Goal: Information Seeking & Learning: Understand process/instructions

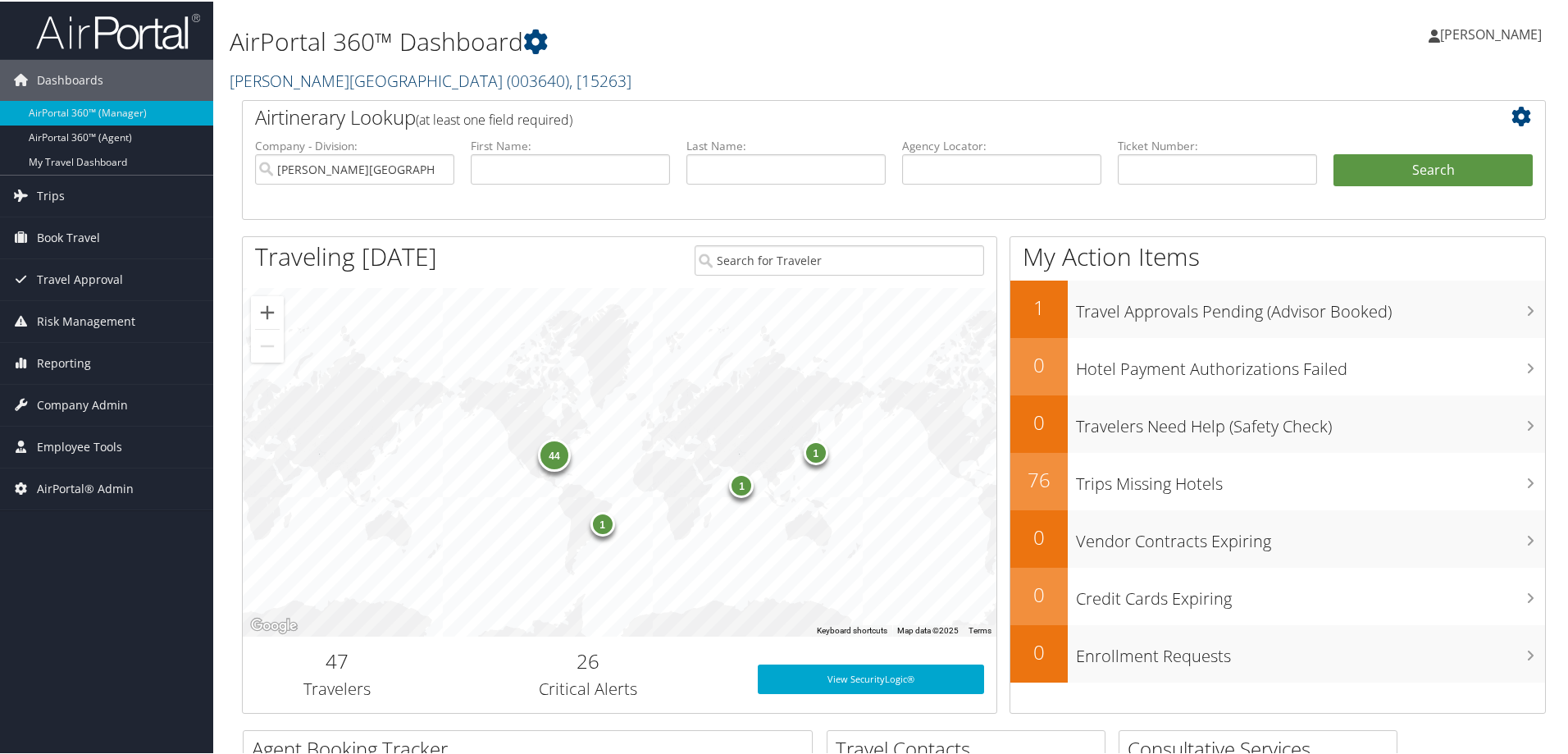
click at [294, 71] on link "Troy University ( 003640 ) , [ 15263 ]" at bounding box center [430, 79] width 402 height 23
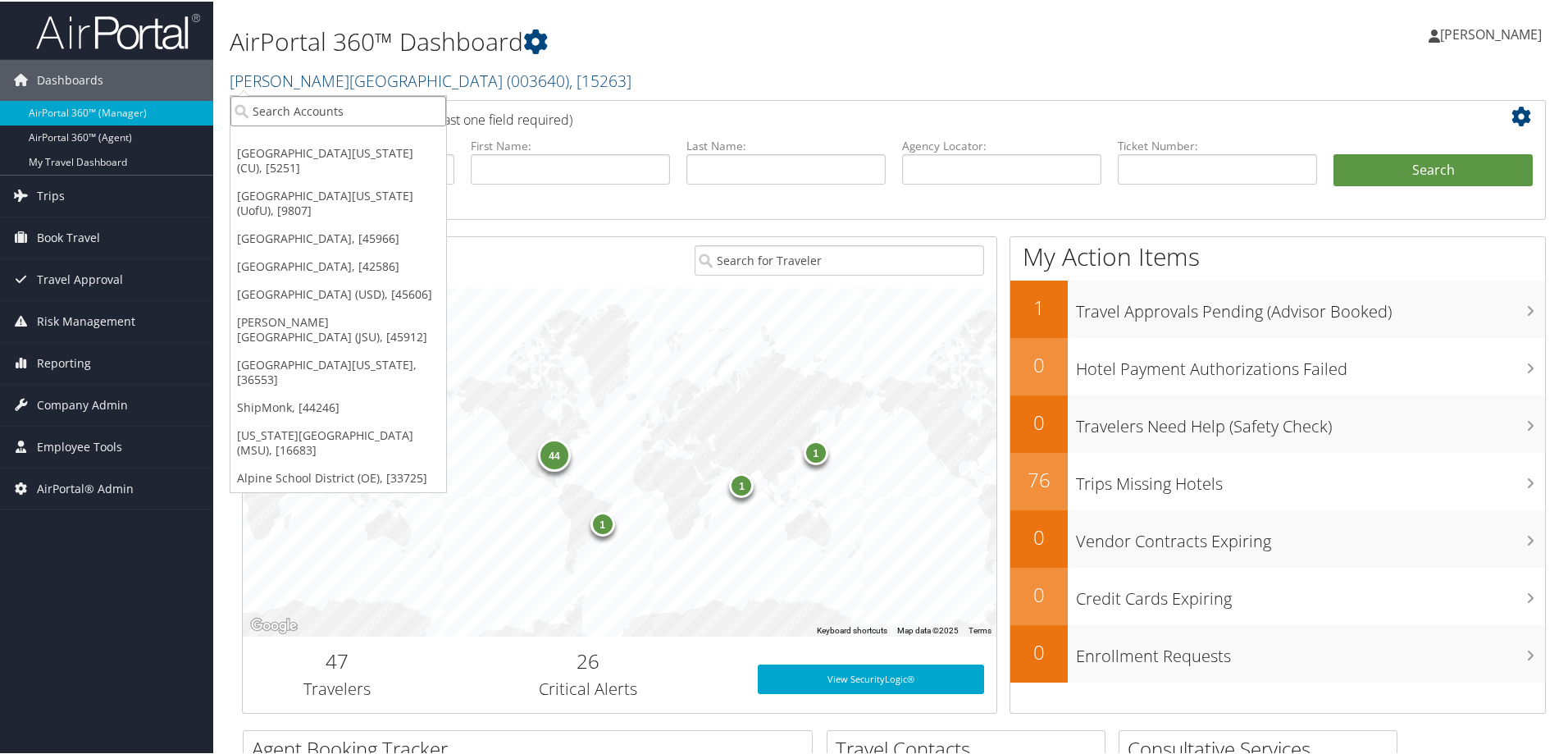
click at [309, 105] on input "search" at bounding box center [338, 109] width 216 height 30
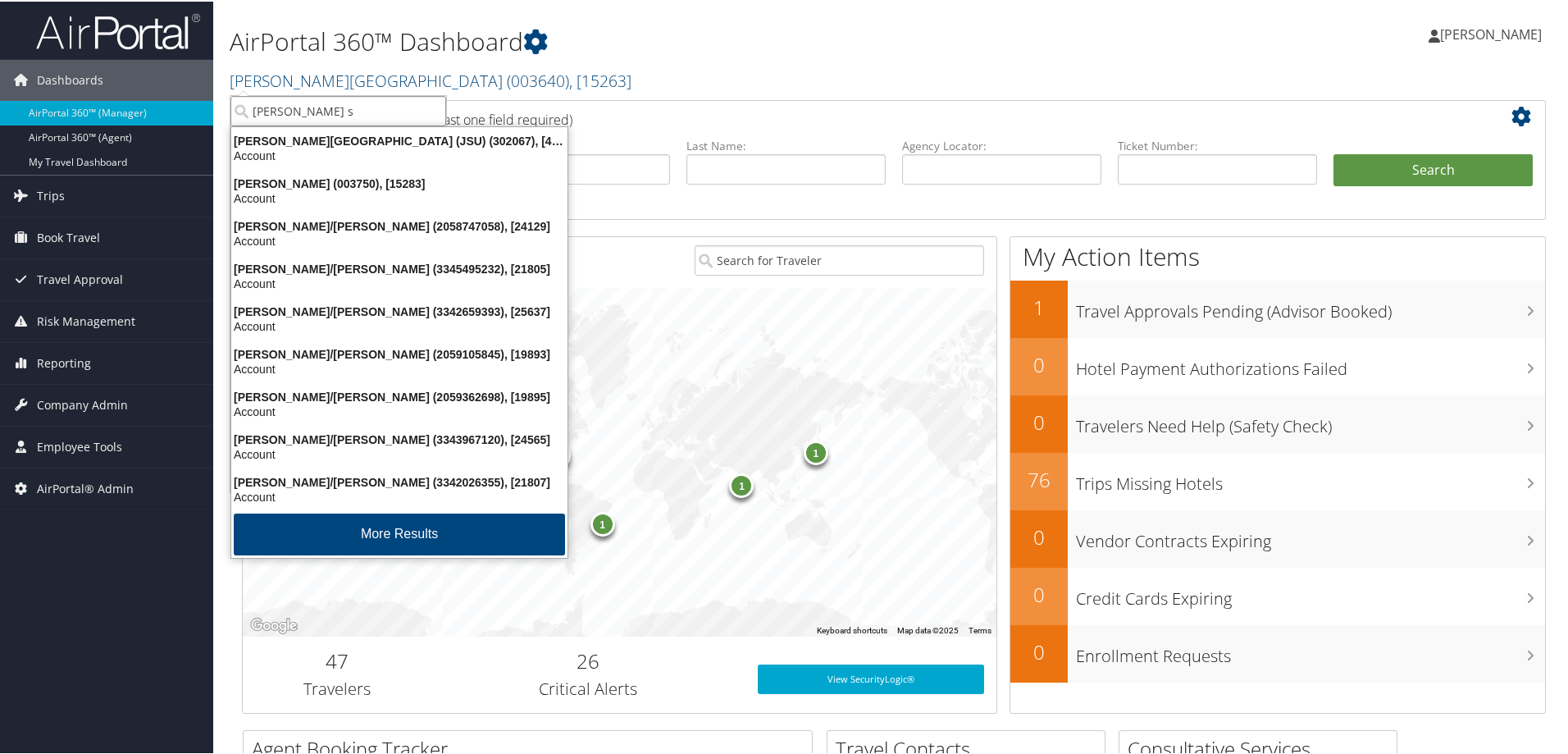
type input "jackson st"
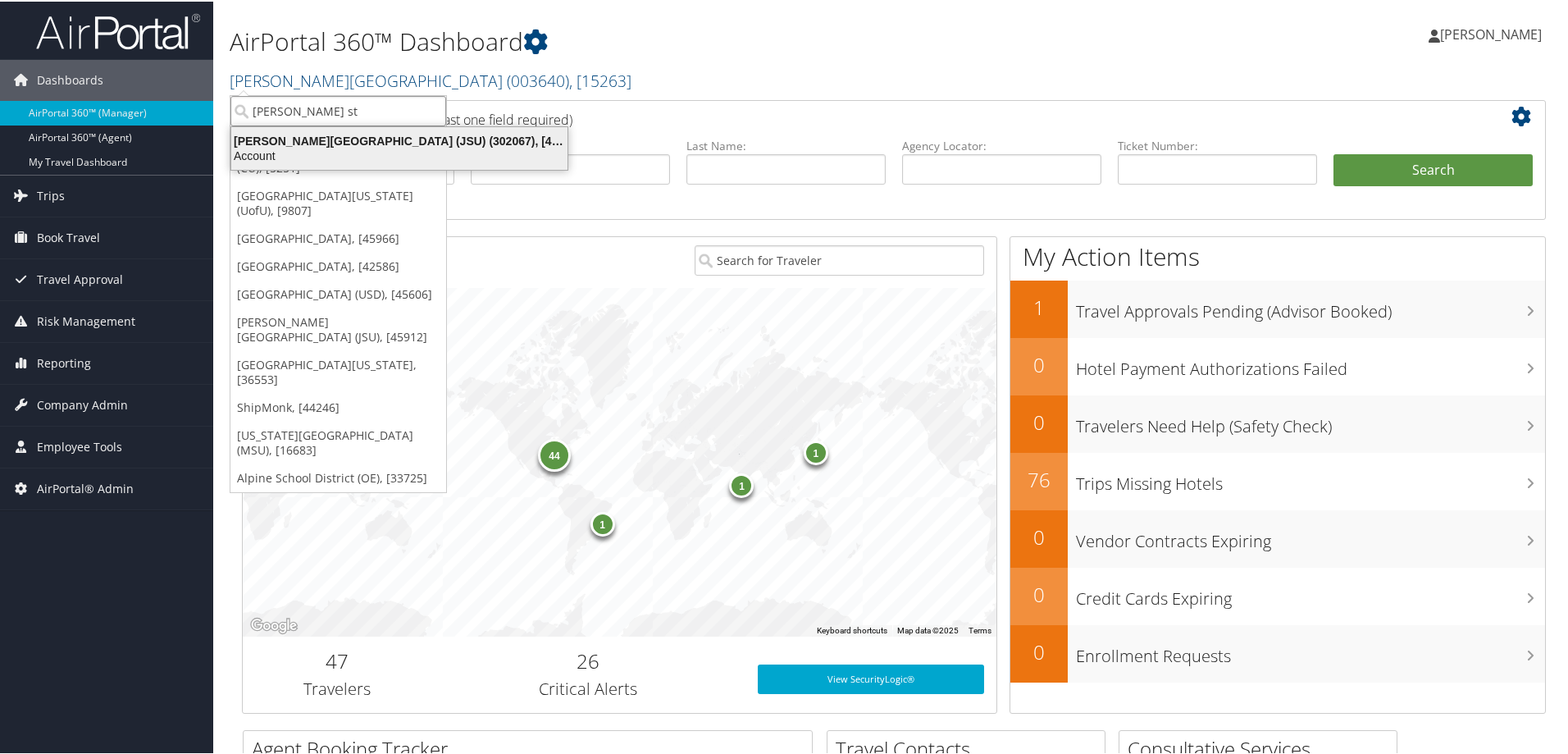
click at [314, 154] on div "Account" at bounding box center [399, 154] width 356 height 15
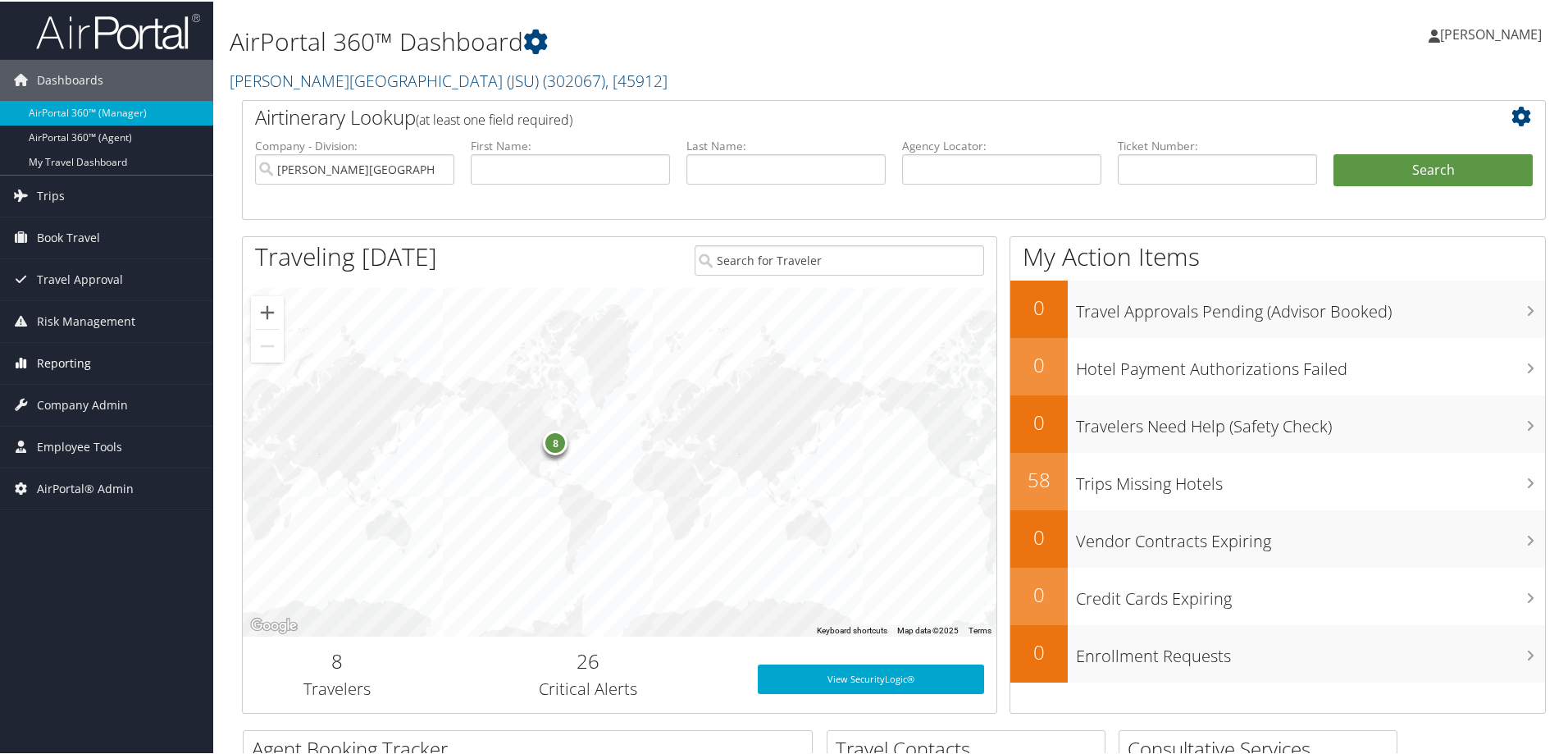
click at [65, 356] on span "Reporting" at bounding box center [63, 361] width 54 height 41
click at [84, 501] on span "Company Admin" at bounding box center [82, 501] width 91 height 41
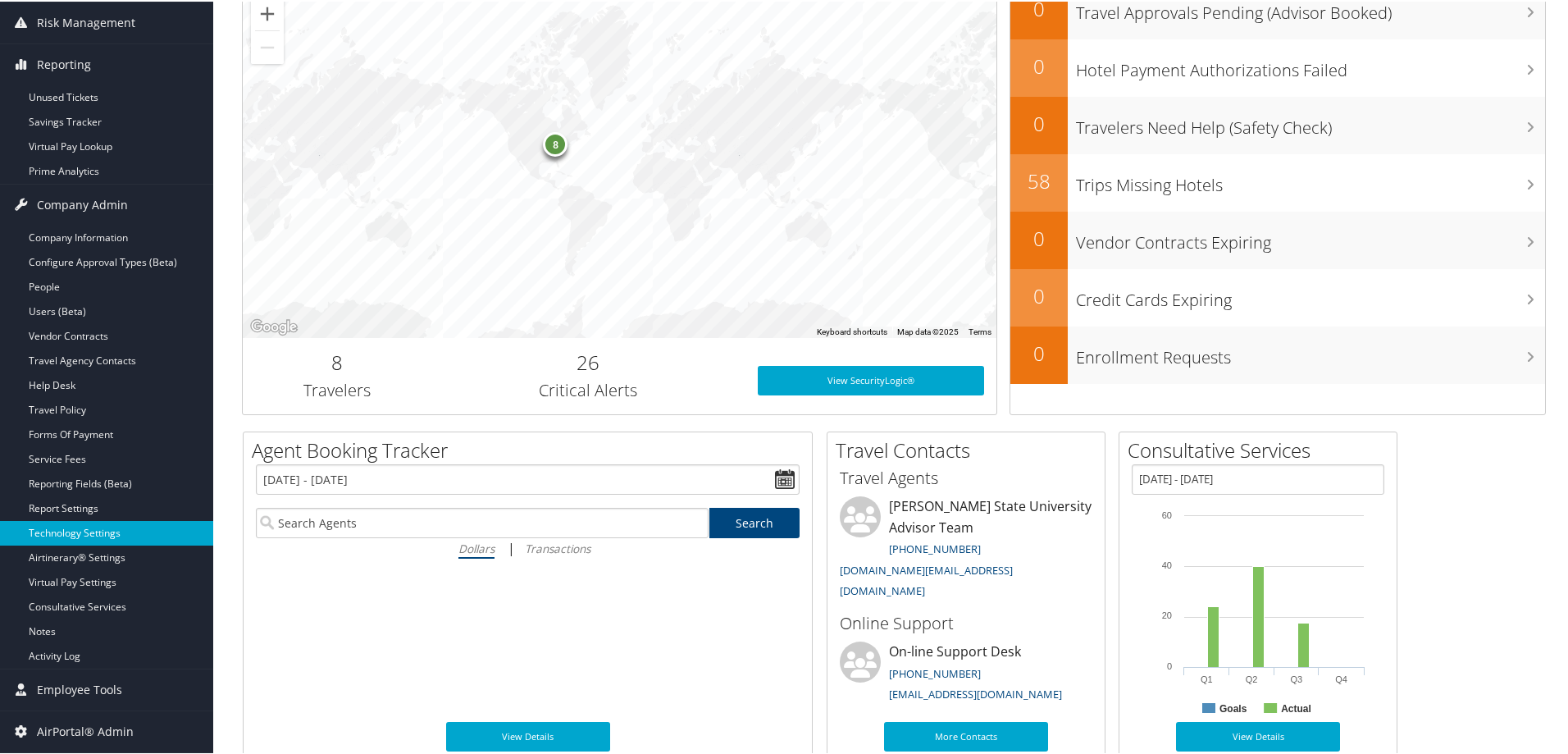
scroll to position [328, 0]
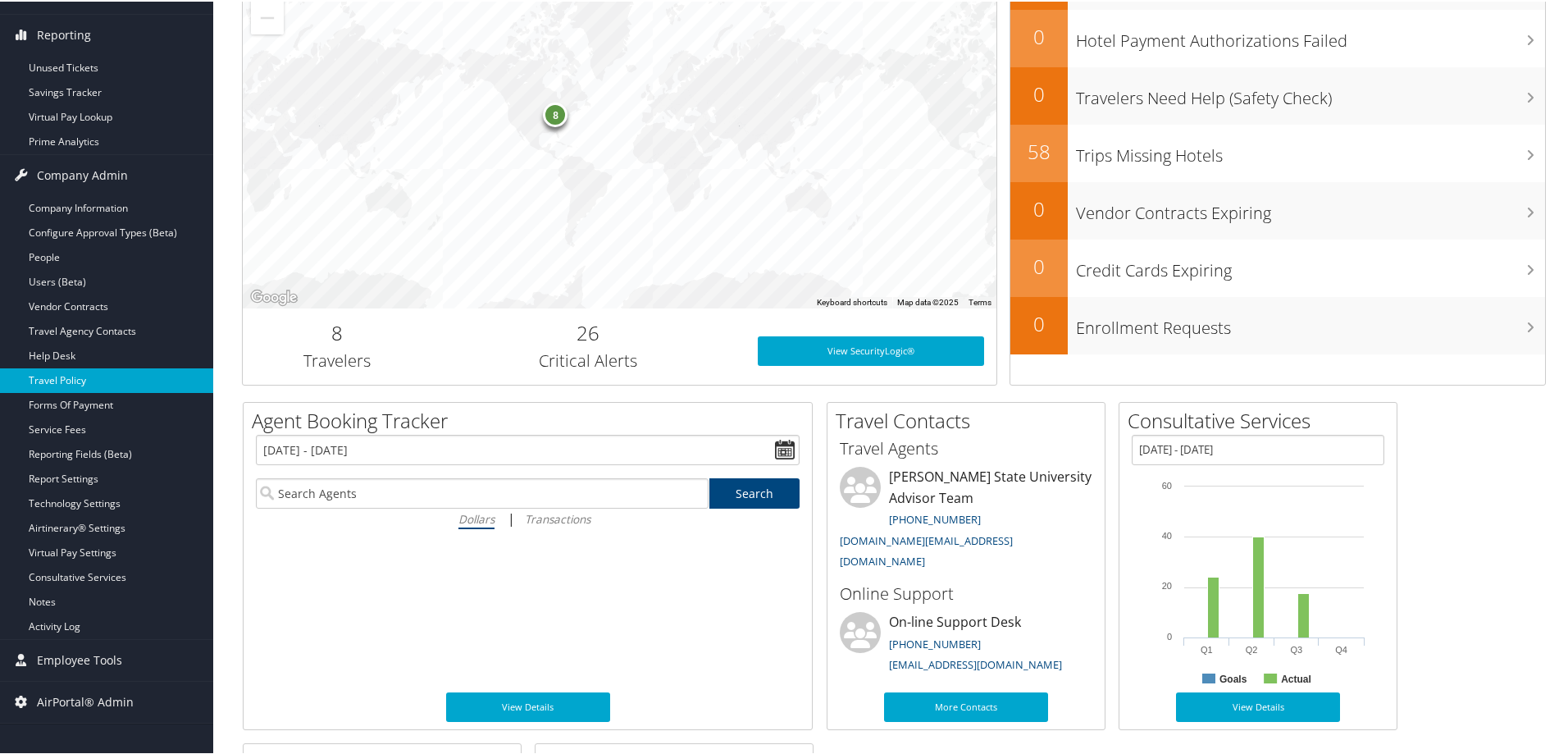
click at [106, 379] on link "Travel Policy" at bounding box center [107, 378] width 214 height 24
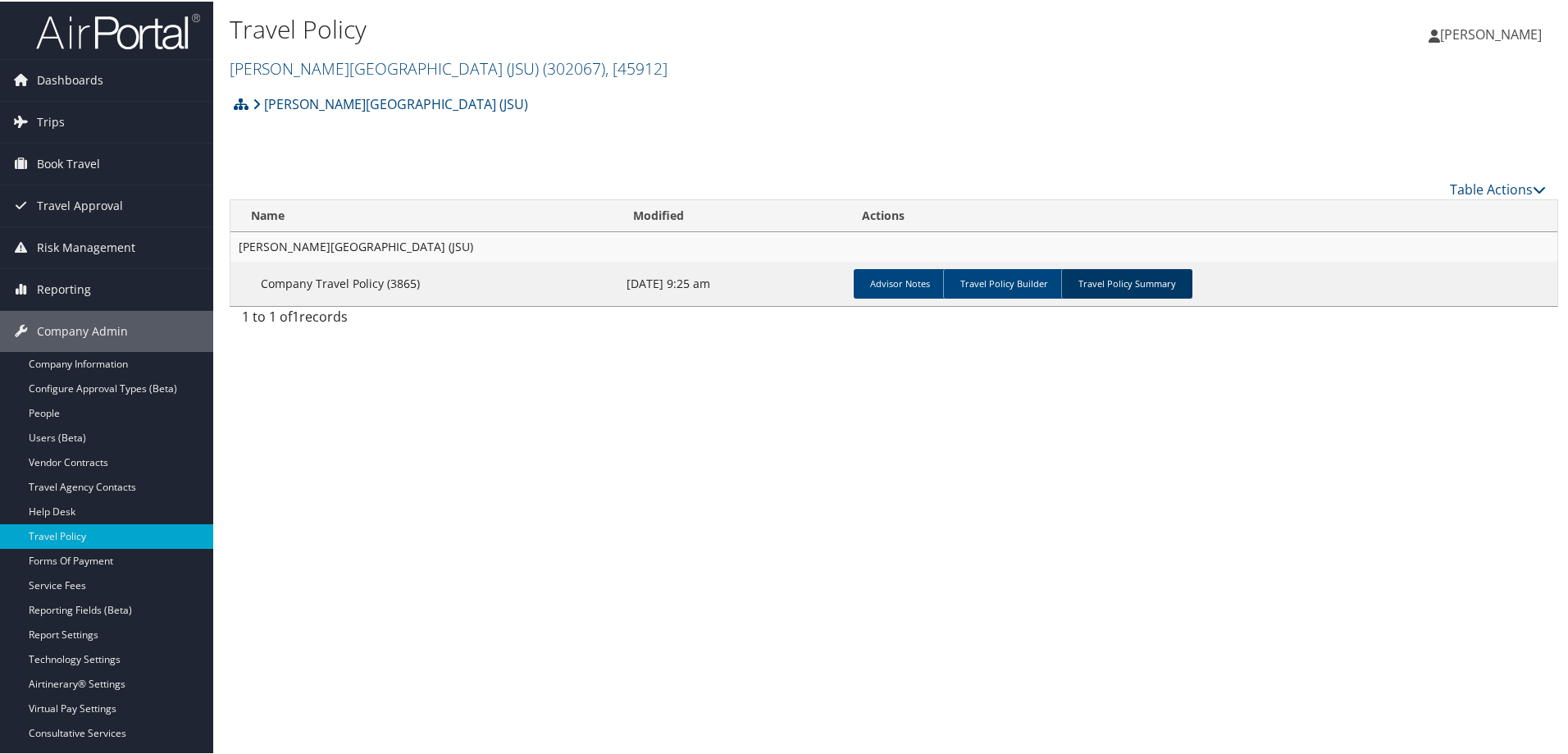
click at [1133, 284] on link "Travel Policy Summary" at bounding box center [1126, 282] width 131 height 29
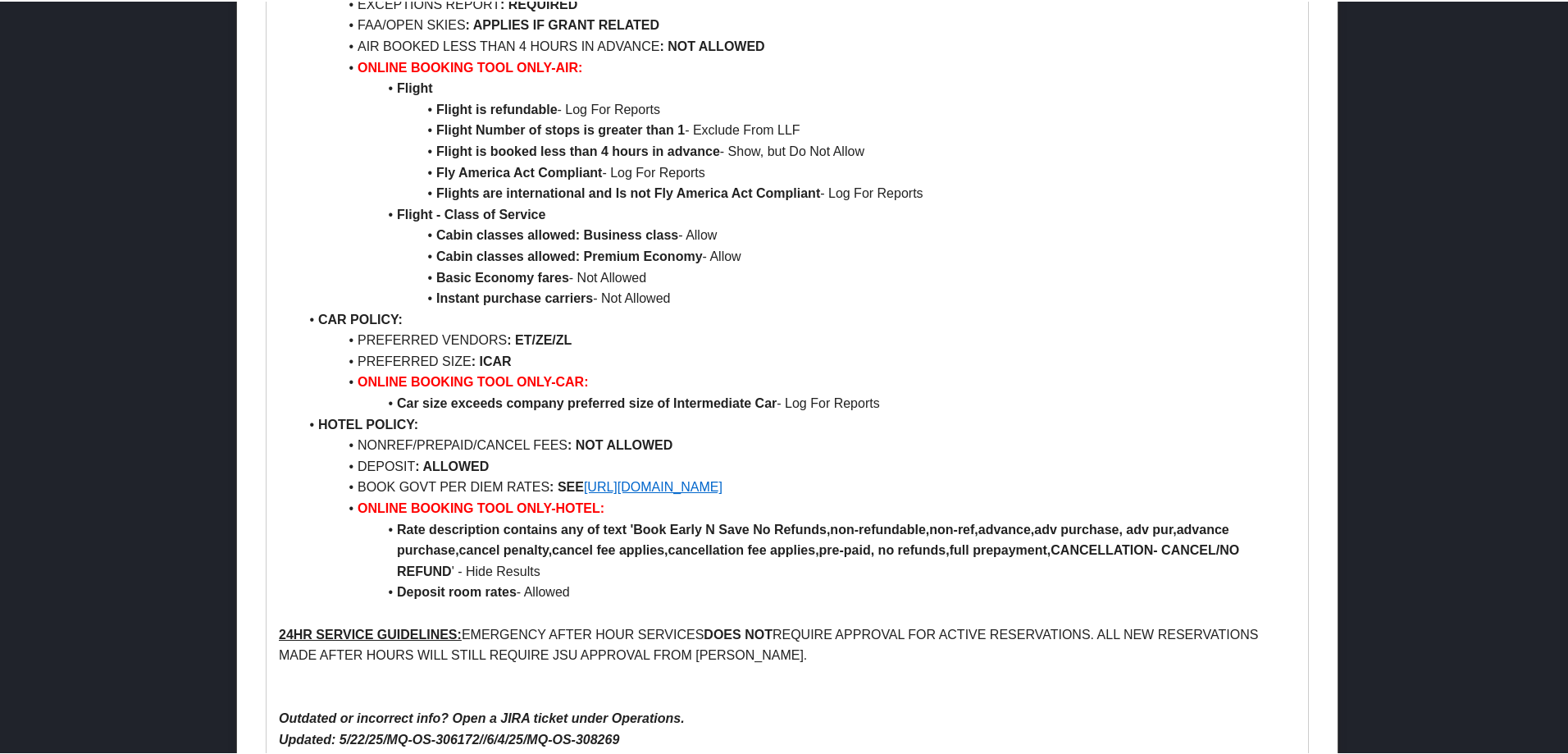
scroll to position [1558, 0]
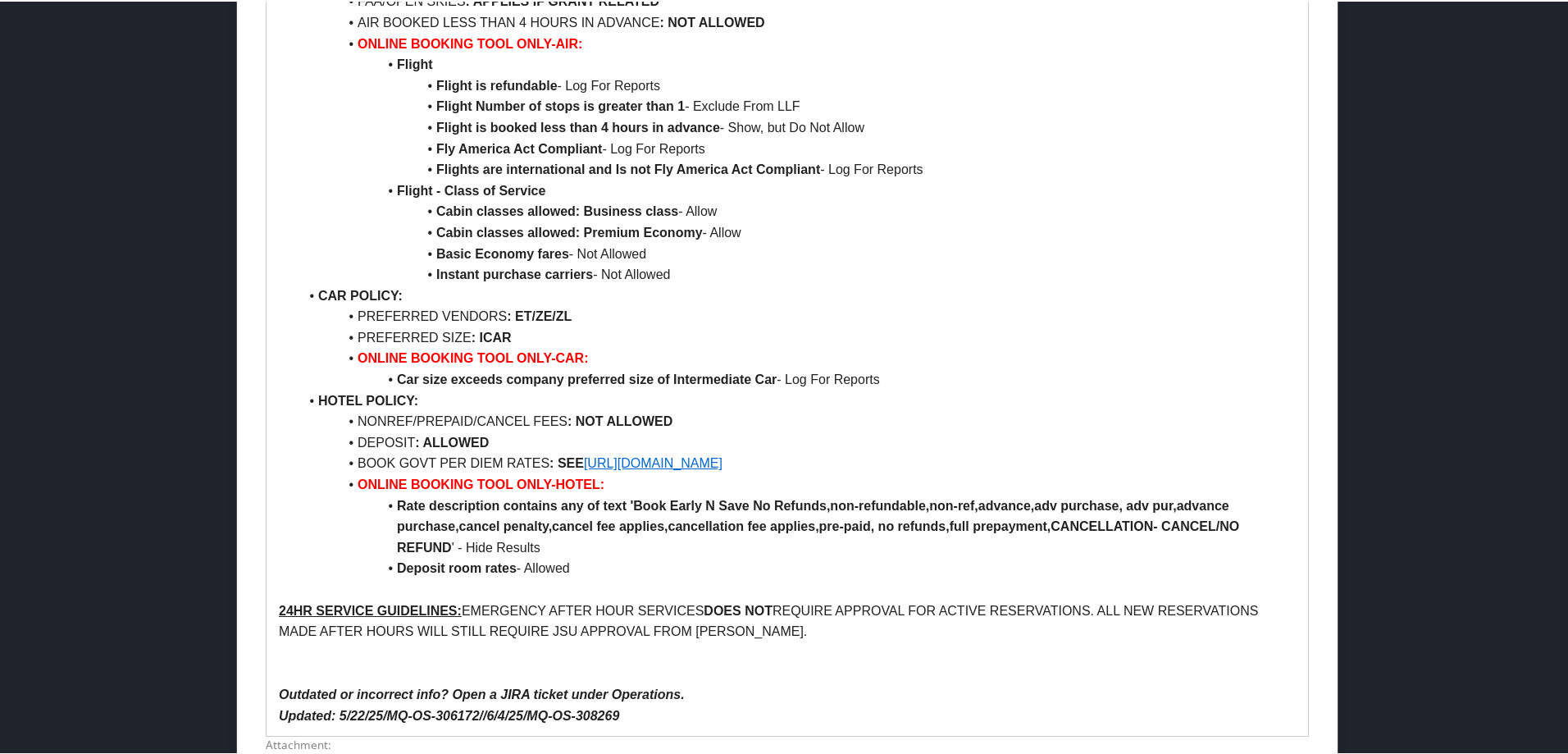
click at [691, 460] on link "[URL][DOMAIN_NAME]" at bounding box center [653, 461] width 138 height 14
click at [722, 463] on link "[URL][DOMAIN_NAME]" at bounding box center [653, 461] width 138 height 14
click at [775, 485] on li "ONLINE BOOKING TOOL ONLY-HOTEL:" at bounding box center [797, 483] width 998 height 22
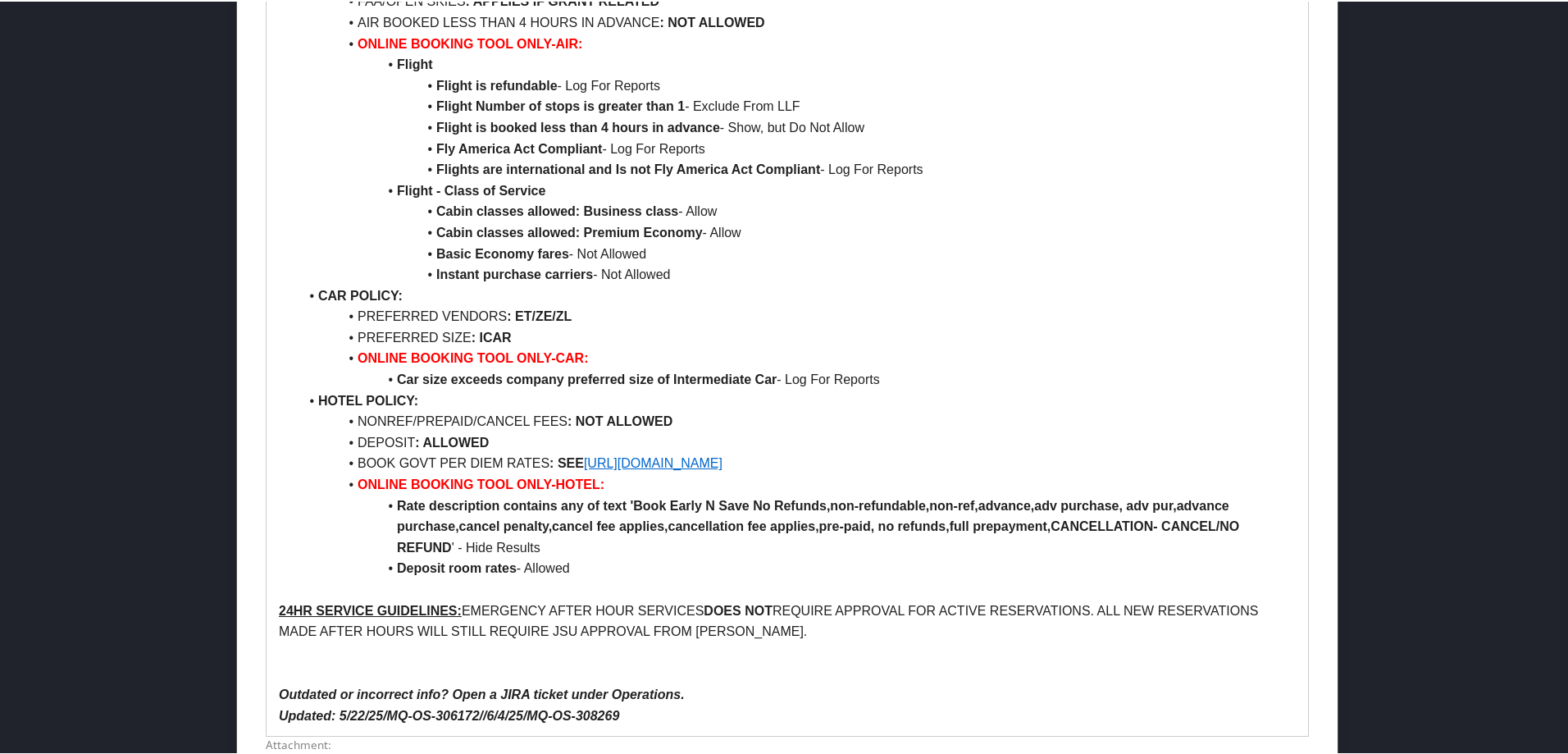
click at [722, 461] on link "[URL][DOMAIN_NAME]" at bounding box center [653, 461] width 138 height 14
click at [749, 426] on link "[URL][DOMAIN_NAME]" at bounding box center [698, 430] width 113 height 22
